Goal: Task Accomplishment & Management: Complete application form

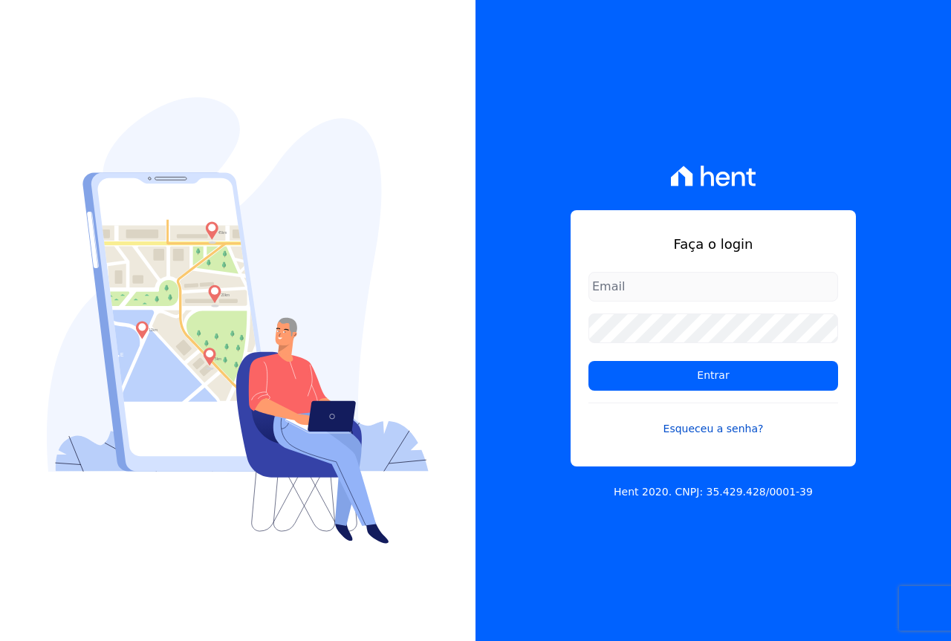
click at [683, 429] on link "Esqueceu a senha?" at bounding box center [713, 420] width 250 height 34
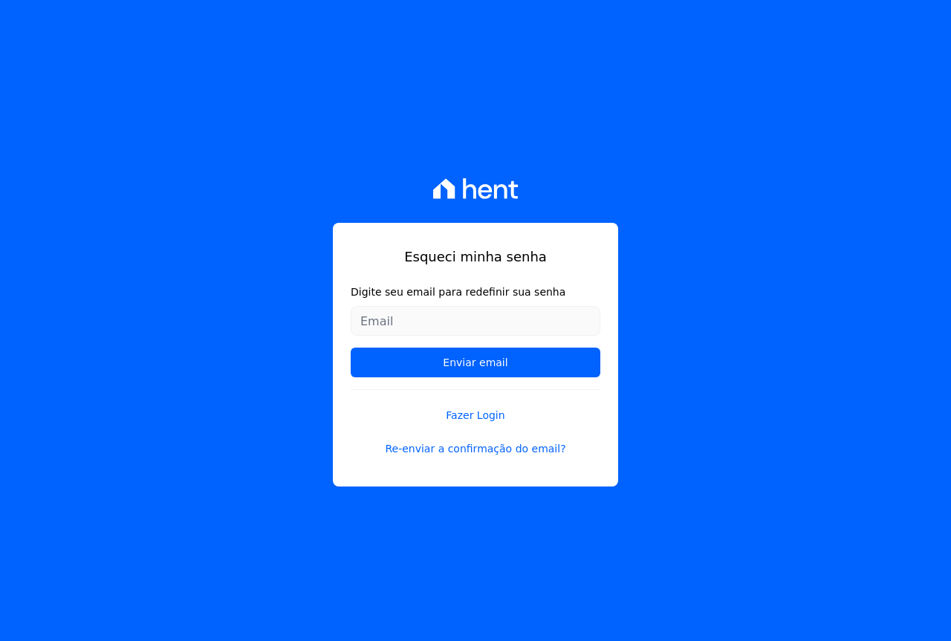
click at [487, 326] on input "Digite seu email para redefinir sua senha" at bounding box center [476, 321] width 250 height 30
type input "[EMAIL_ADDRESS][DOMAIN_NAME]"
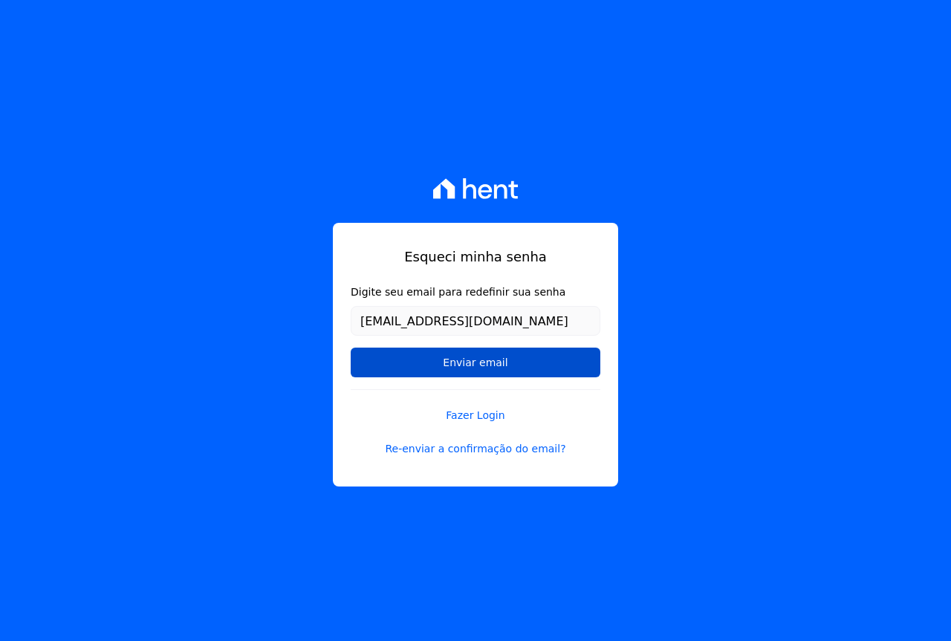
click at [477, 354] on input "Enviar email" at bounding box center [476, 363] width 250 height 30
click at [486, 362] on input "Enviar email" at bounding box center [476, 363] width 250 height 30
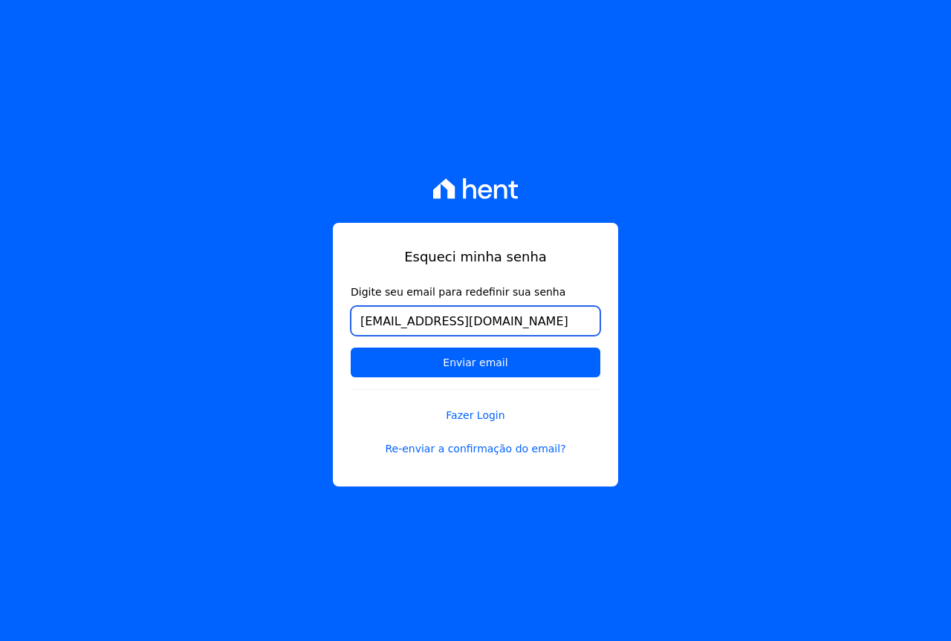
drag, startPoint x: 488, startPoint y: 325, endPoint x: 505, endPoint y: 325, distance: 17.1
click at [495, 326] on input "[EMAIL_ADDRESS][DOMAIN_NAME]" at bounding box center [476, 321] width 250 height 30
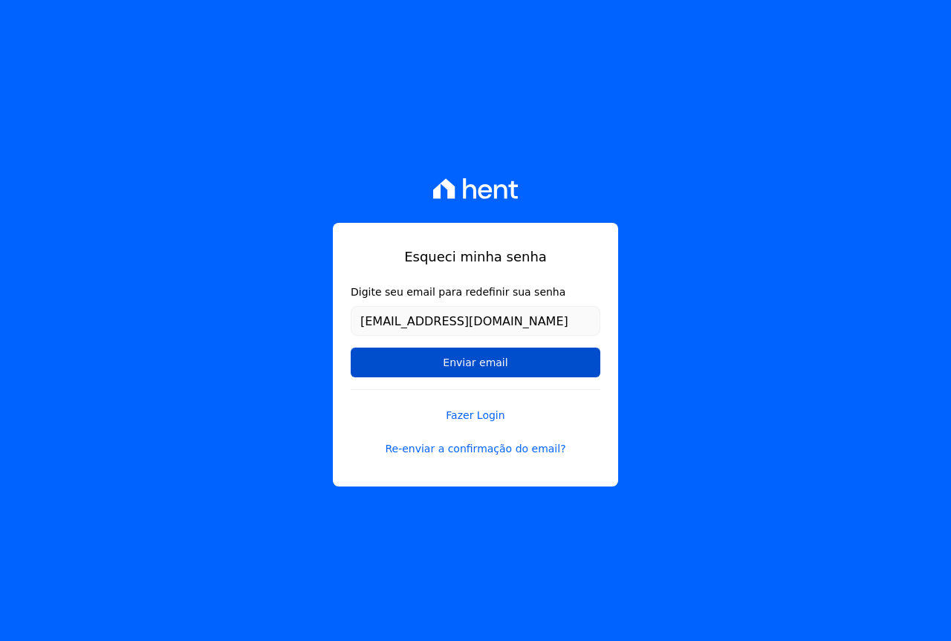
click at [497, 352] on input "Enviar email" at bounding box center [476, 363] width 250 height 30
click at [492, 361] on input "Enviar email" at bounding box center [476, 363] width 250 height 30
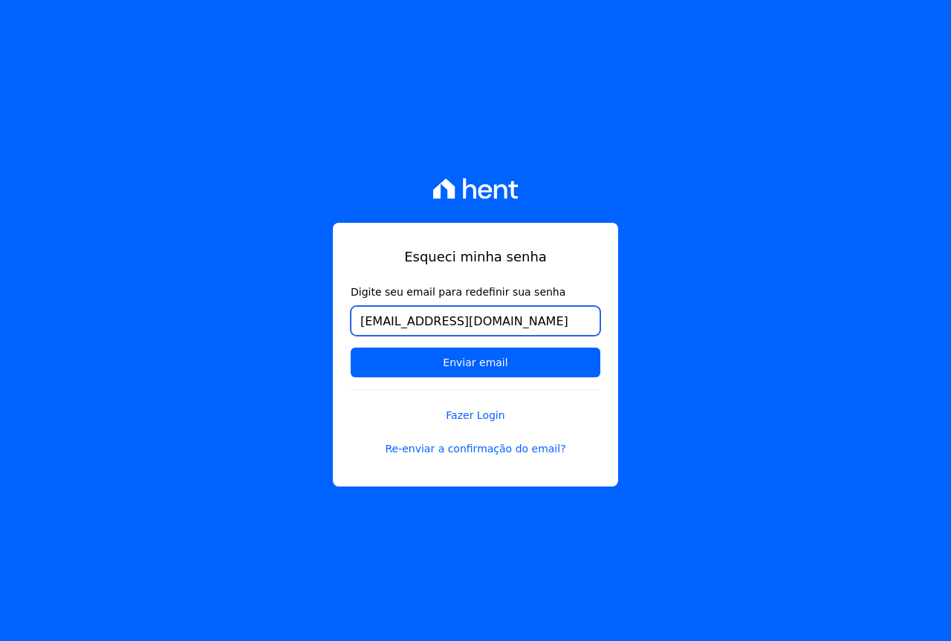
click at [518, 320] on input "[EMAIL_ADDRESS][DOMAIN_NAME]" at bounding box center [476, 321] width 250 height 30
click at [351, 348] on input "Enviar email" at bounding box center [476, 363] width 250 height 30
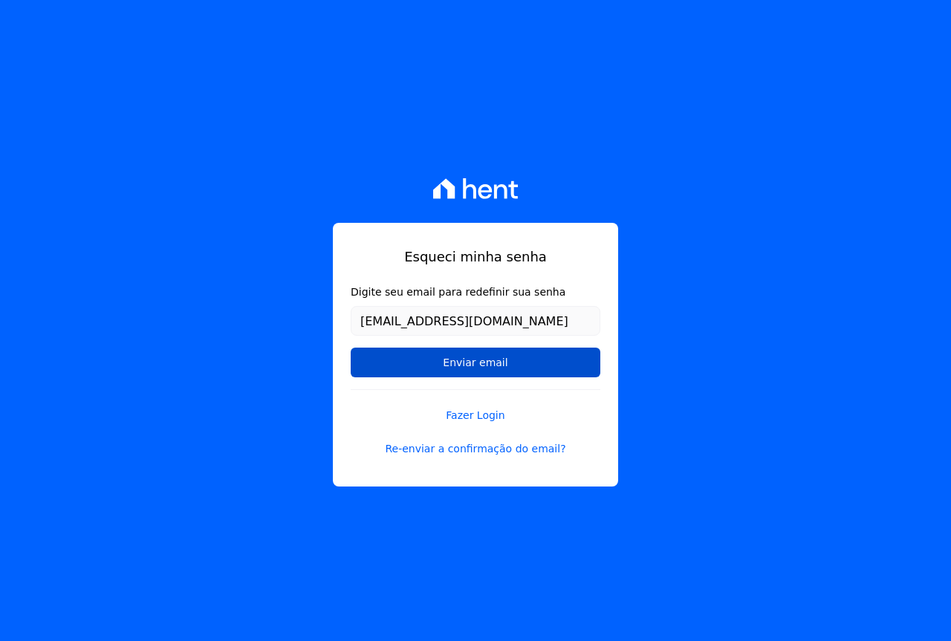
click at [447, 358] on input "Enviar email" at bounding box center [476, 363] width 250 height 30
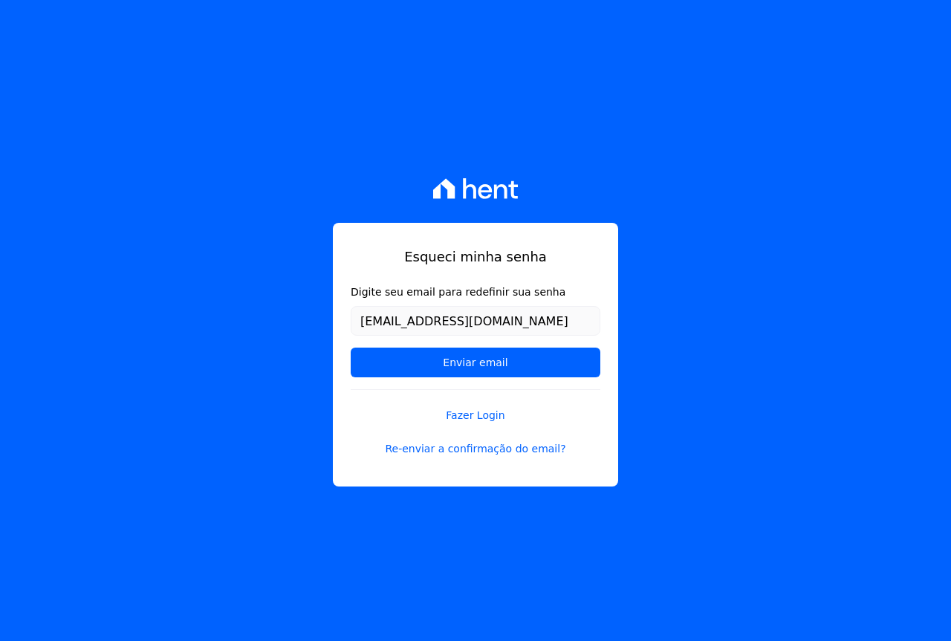
click at [477, 457] on div "Esqueci minha senha Digite seu email para redefinir sua senha [EMAIL_ADDRESS][D…" at bounding box center [475, 355] width 285 height 264
click at [475, 449] on link "Re-enviar a confirmação do email?" at bounding box center [476, 449] width 250 height 16
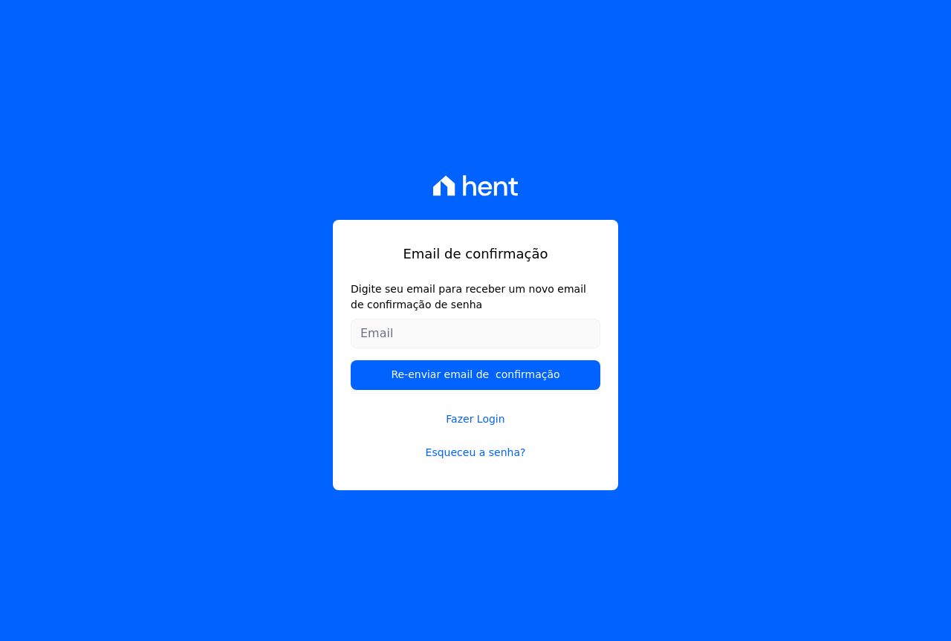
click at [461, 328] on input "Digite seu email para receber um novo email de confirmação de senha" at bounding box center [476, 334] width 250 height 30
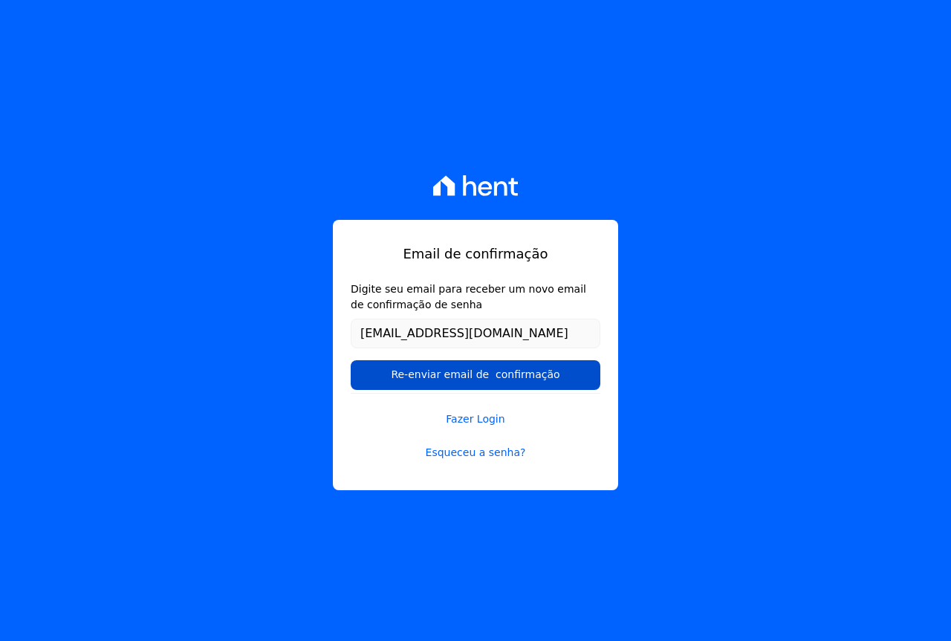
click at [506, 381] on input "Re-enviar email de confirmação" at bounding box center [476, 375] width 250 height 30
click at [496, 376] on input "Re-enviar email de confirmação" at bounding box center [476, 375] width 250 height 30
click at [473, 380] on input "Re-enviar email de confirmação" at bounding box center [476, 375] width 250 height 30
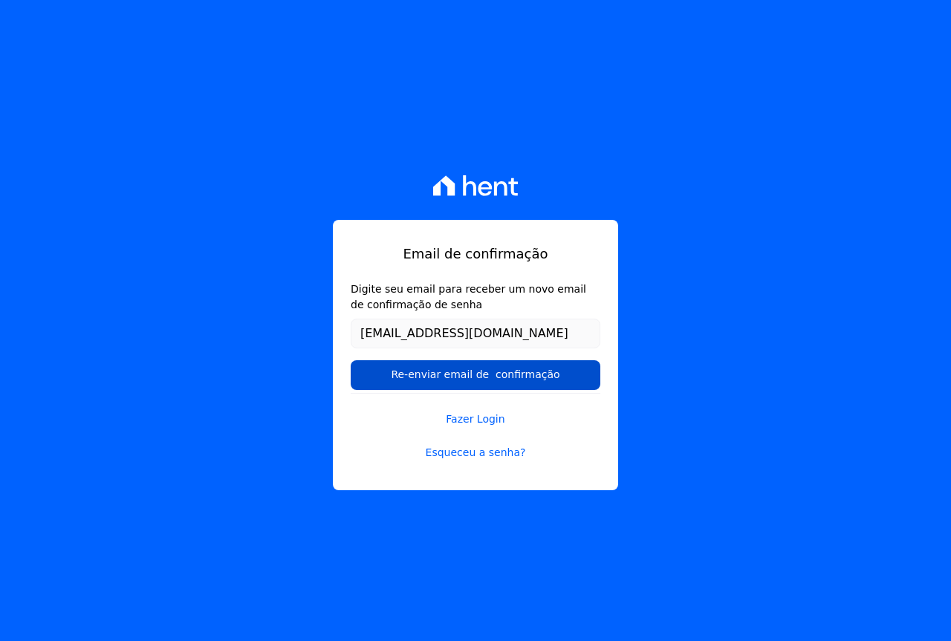
click at [473, 380] on input "Re-enviar email de confirmação" at bounding box center [476, 375] width 250 height 30
click at [470, 379] on input "Re-enviar email de confirmação" at bounding box center [476, 375] width 250 height 30
click at [458, 374] on input "Re-enviar email de confirmação" at bounding box center [476, 375] width 250 height 30
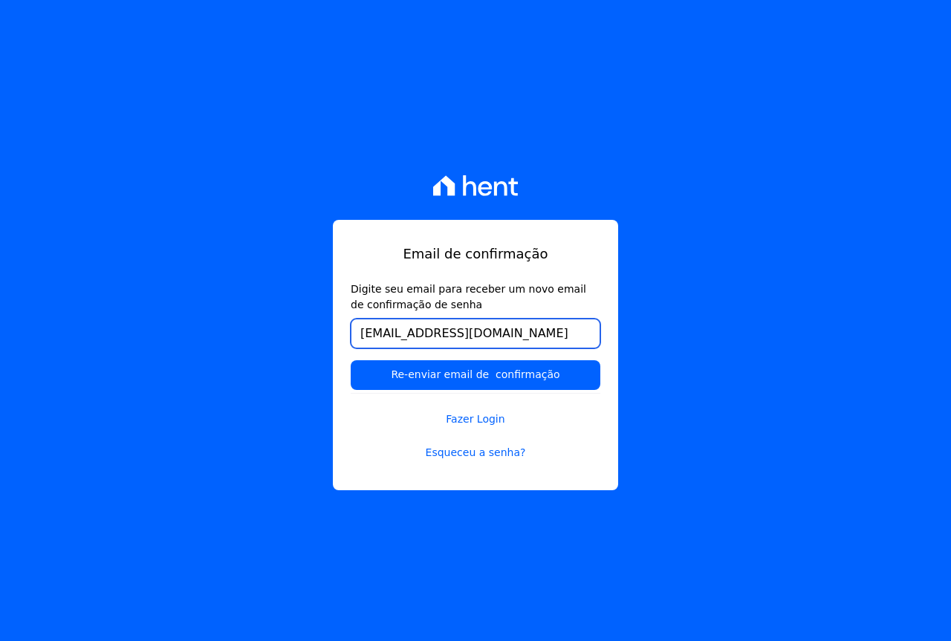
click at [521, 334] on input "[EMAIL_ADDRESS][DOMAIN_NAME]" at bounding box center [476, 334] width 250 height 30
click at [351, 360] on input "Re-enviar email de confirmação" at bounding box center [476, 375] width 250 height 30
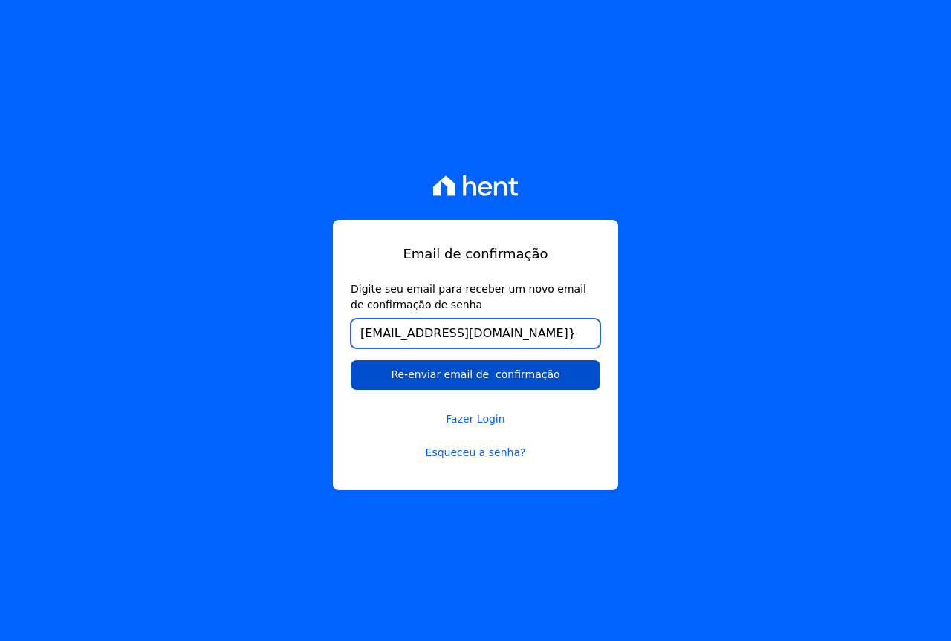
type input "[EMAIL_ADDRESS][DOMAIN_NAME]"
click at [507, 371] on input "Re-enviar email de confirmação" at bounding box center [476, 375] width 250 height 30
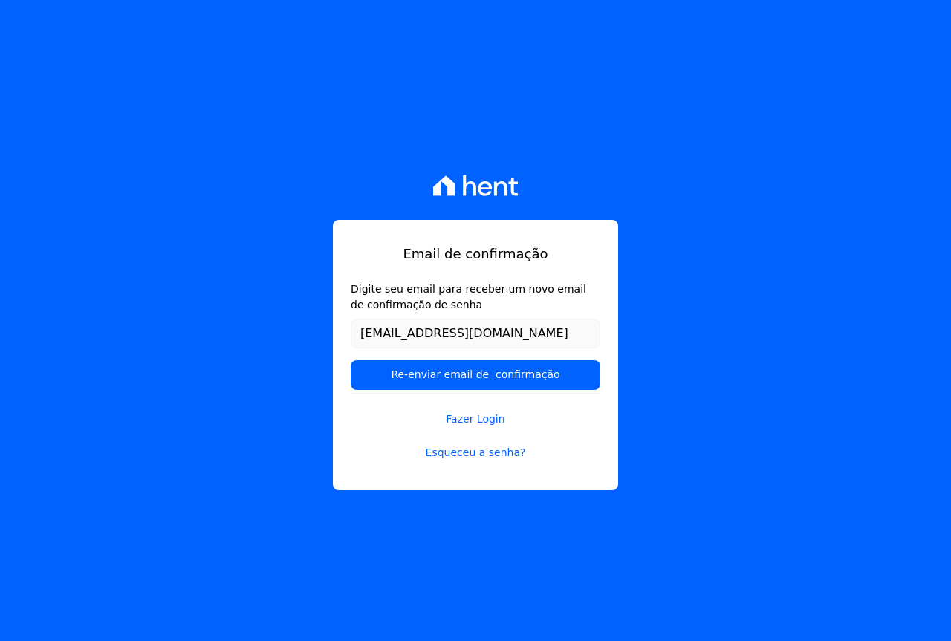
click at [506, 353] on form "Digite seu email para receber um novo email de confirmação de senha analuizapoi…" at bounding box center [476, 337] width 250 height 111
click at [509, 340] on input "[EMAIL_ADDRESS][DOMAIN_NAME]" at bounding box center [476, 334] width 250 height 30
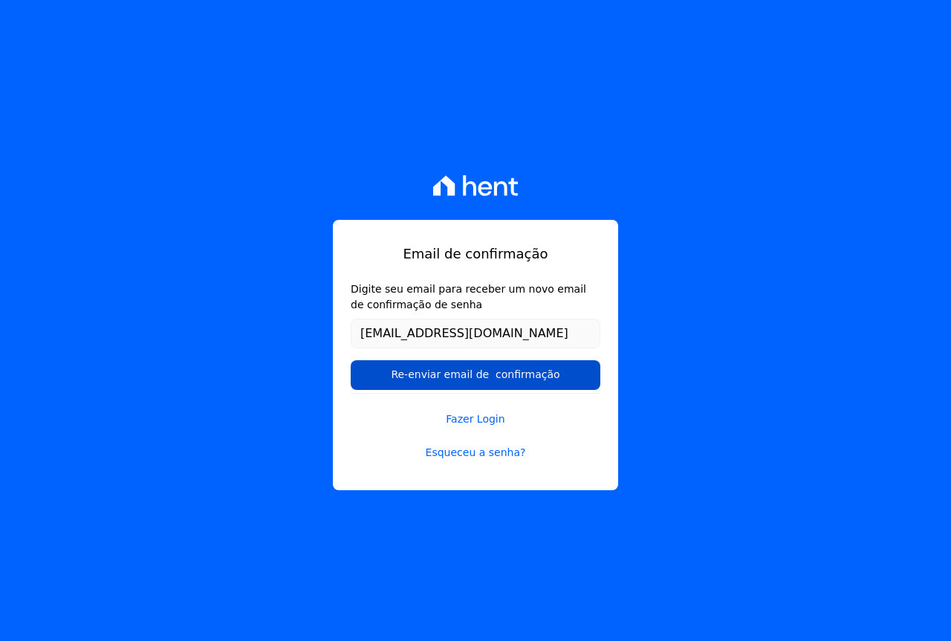
click at [507, 369] on input "Re-enviar email de confirmação" at bounding box center [476, 375] width 250 height 30
